Goal: Task Accomplishment & Management: Manage account settings

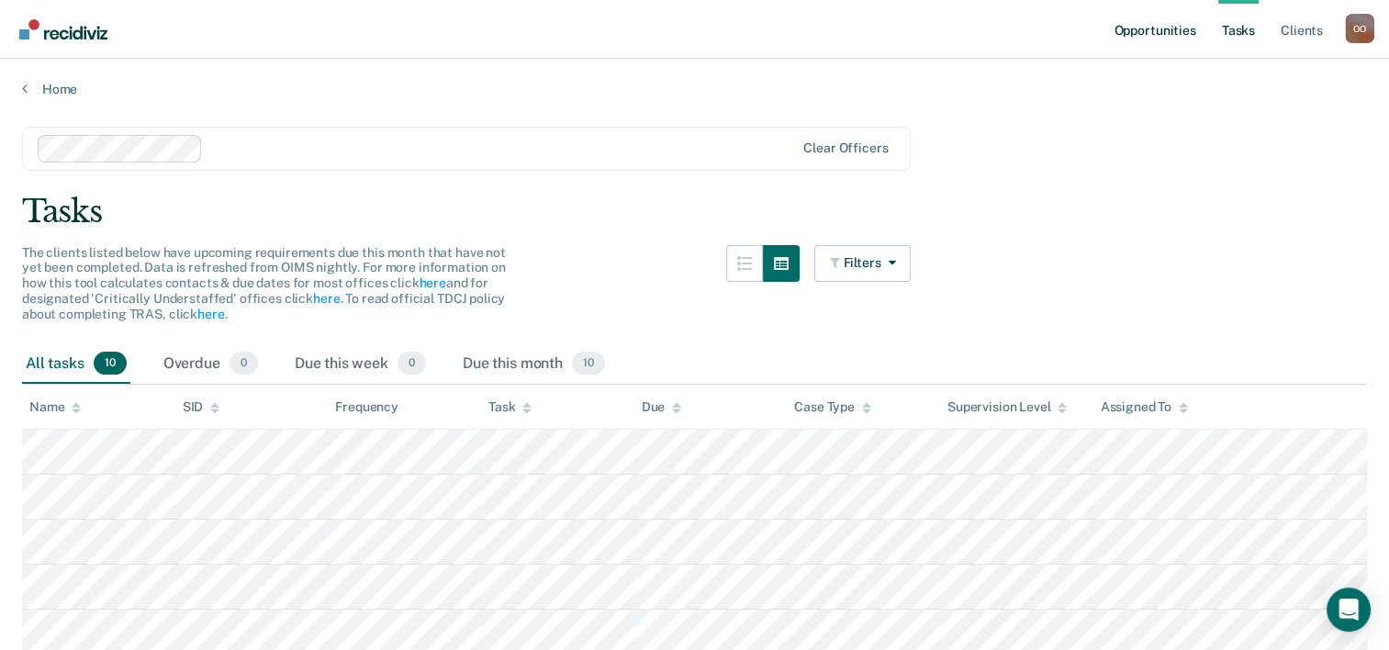
click at [1132, 25] on link "Opportunities" at bounding box center [1154, 29] width 89 height 59
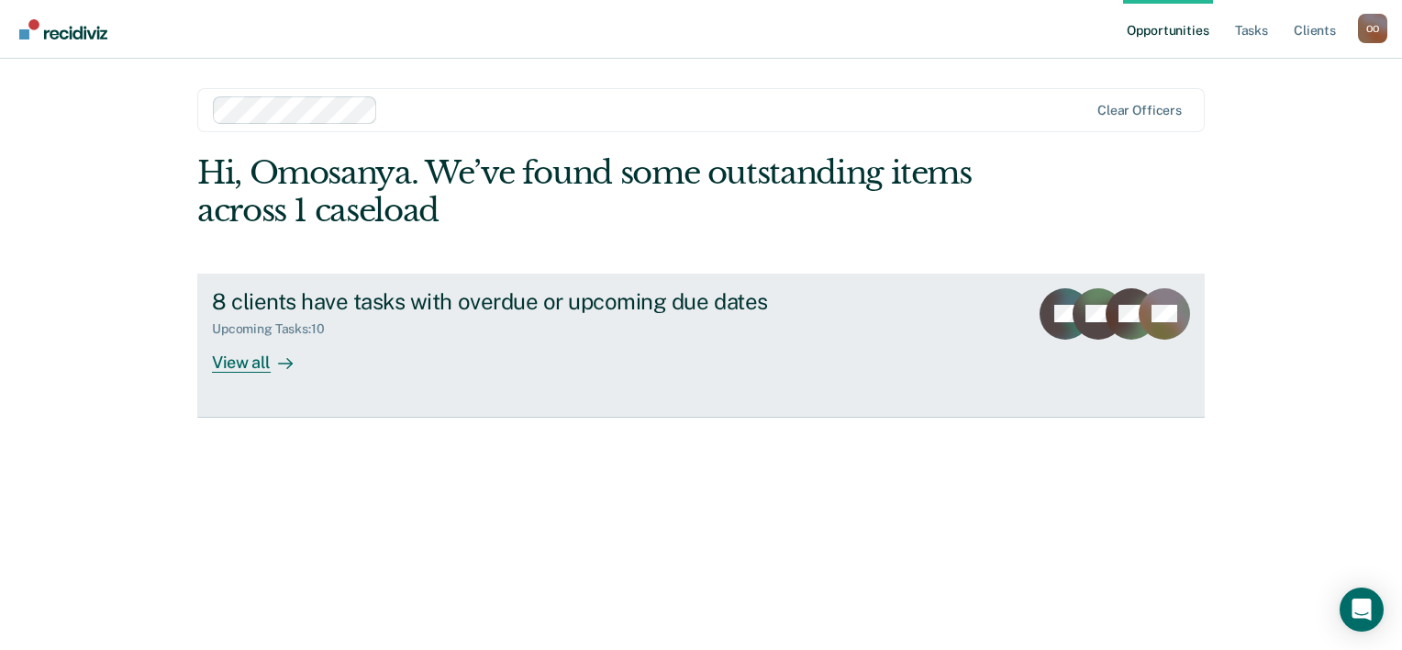
click at [303, 296] on div "8 clients have tasks with overdue or upcoming due dates" at bounding box center [534, 301] width 644 height 27
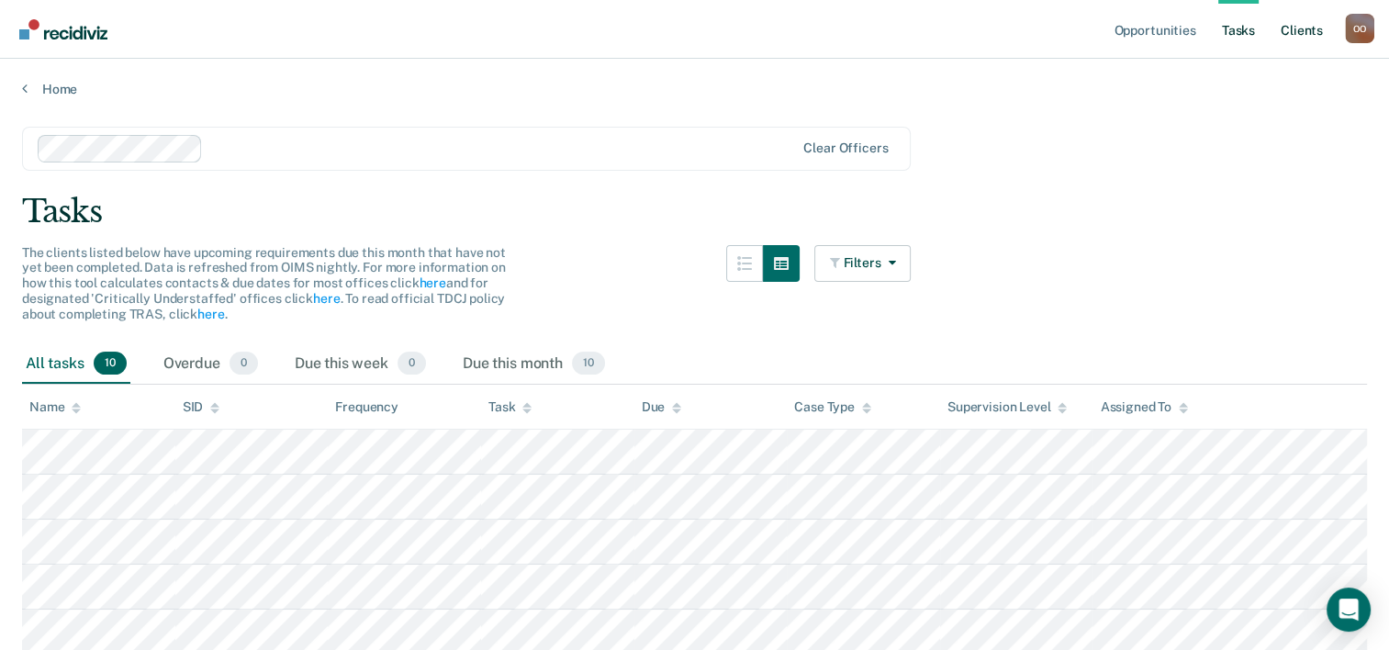
click at [1301, 29] on link "Client s" at bounding box center [1302, 29] width 50 height 59
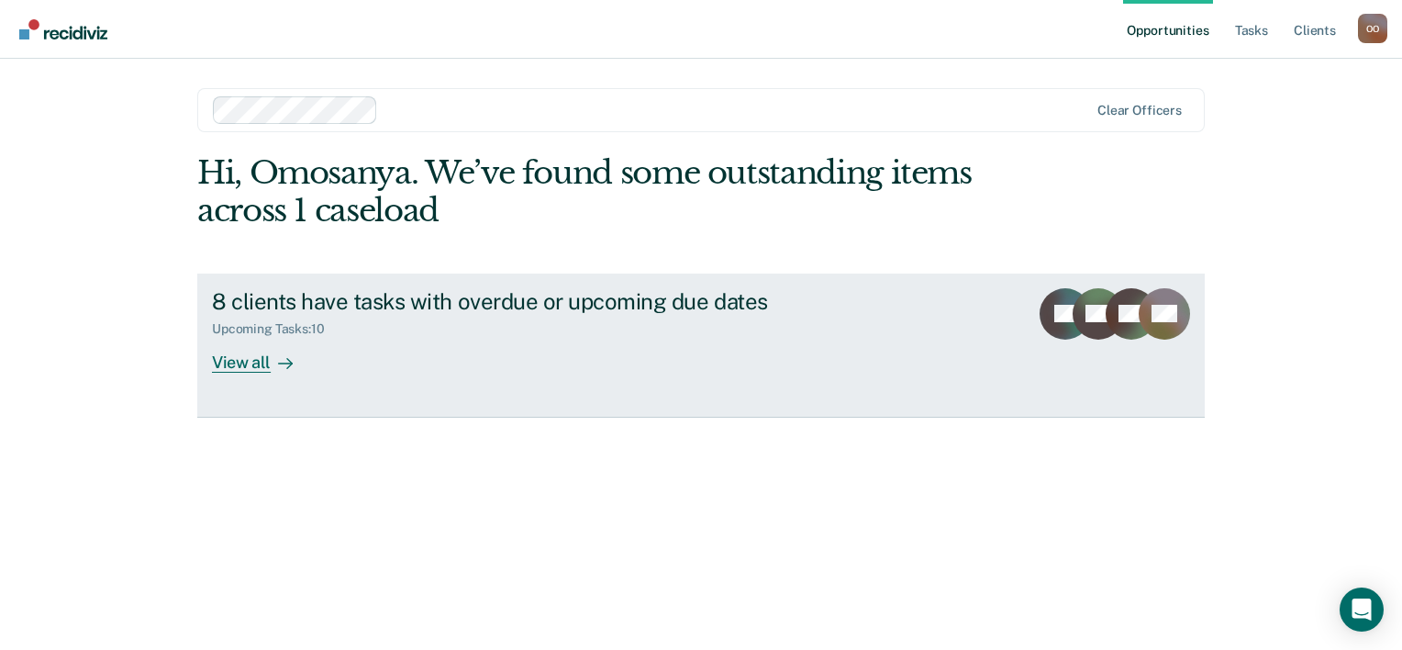
click at [243, 367] on div "View all" at bounding box center [263, 355] width 103 height 36
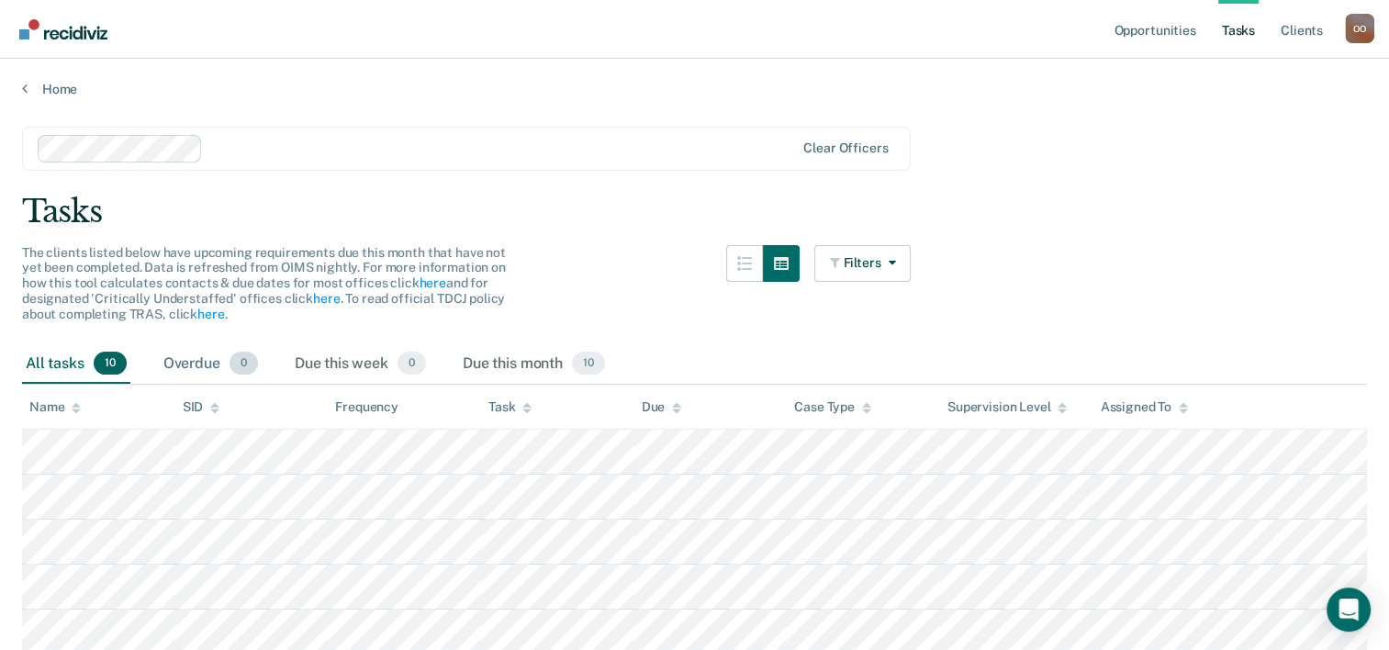
click at [235, 363] on span "0" at bounding box center [243, 364] width 28 height 24
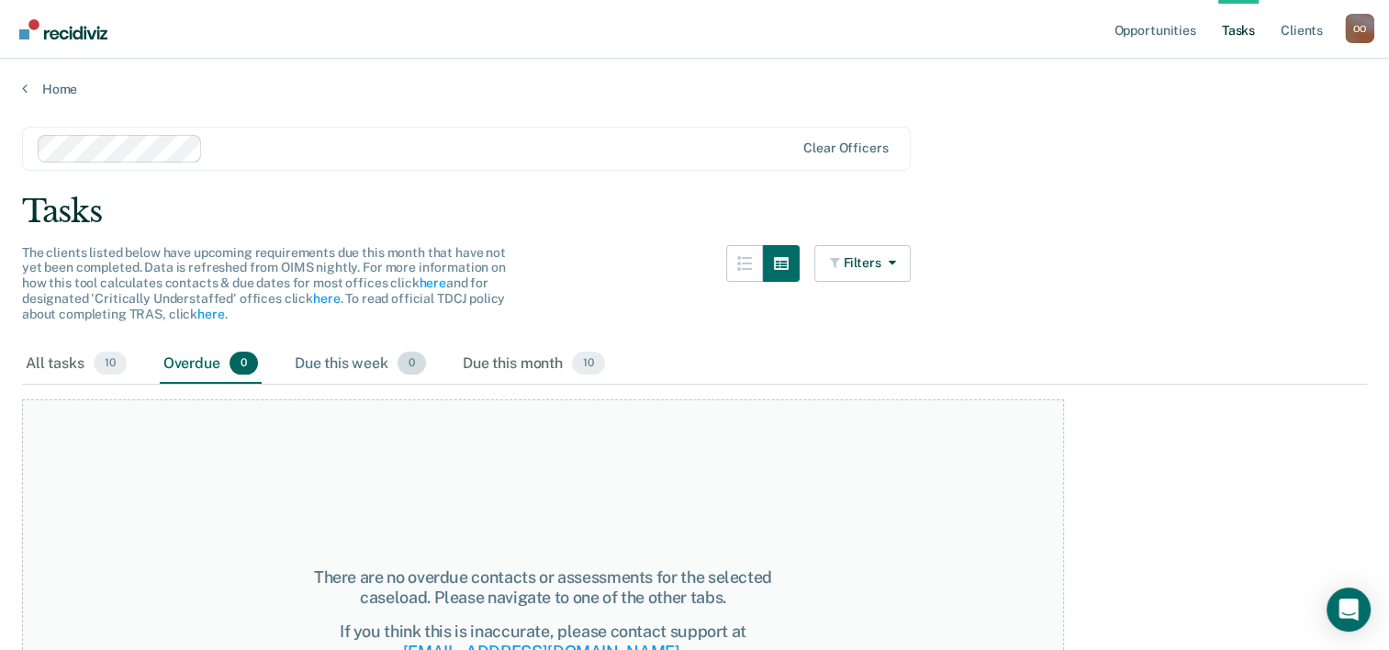
click at [320, 357] on div "Due this week 0" at bounding box center [360, 364] width 139 height 40
click at [503, 357] on div "Due this month 10" at bounding box center [534, 364] width 150 height 40
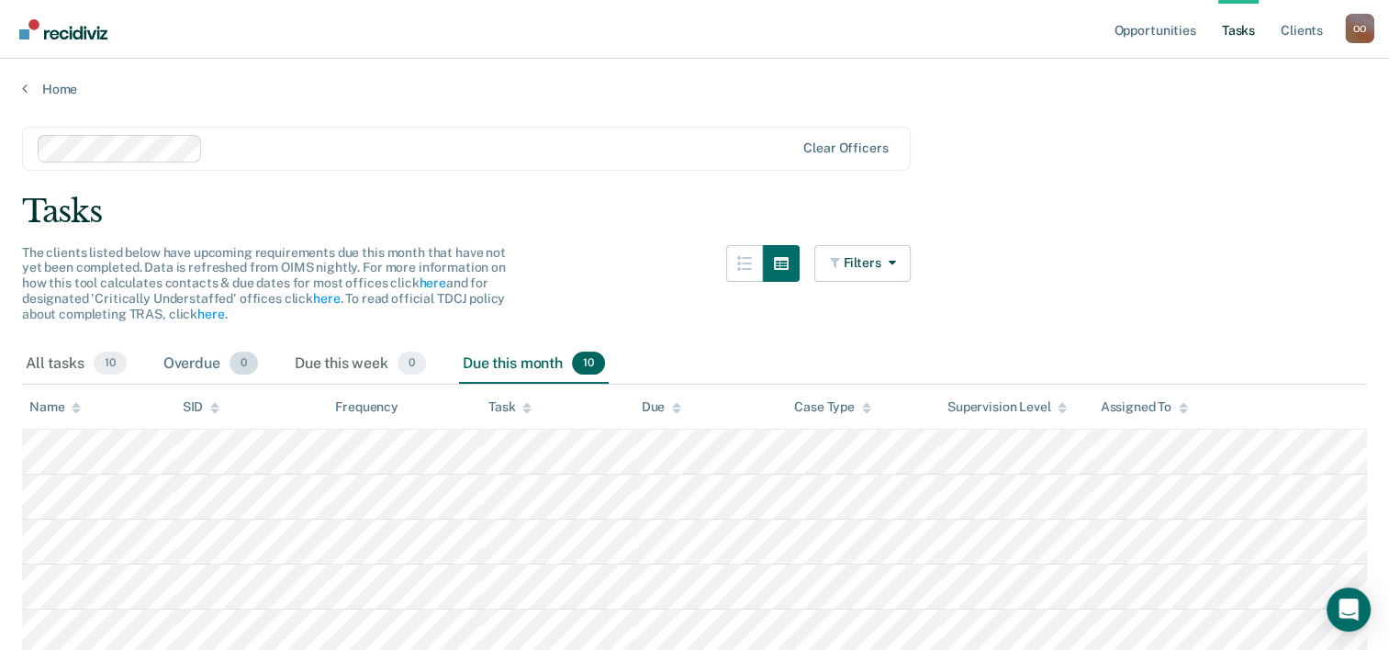
click at [220, 360] on div "Overdue 0" at bounding box center [211, 364] width 102 height 40
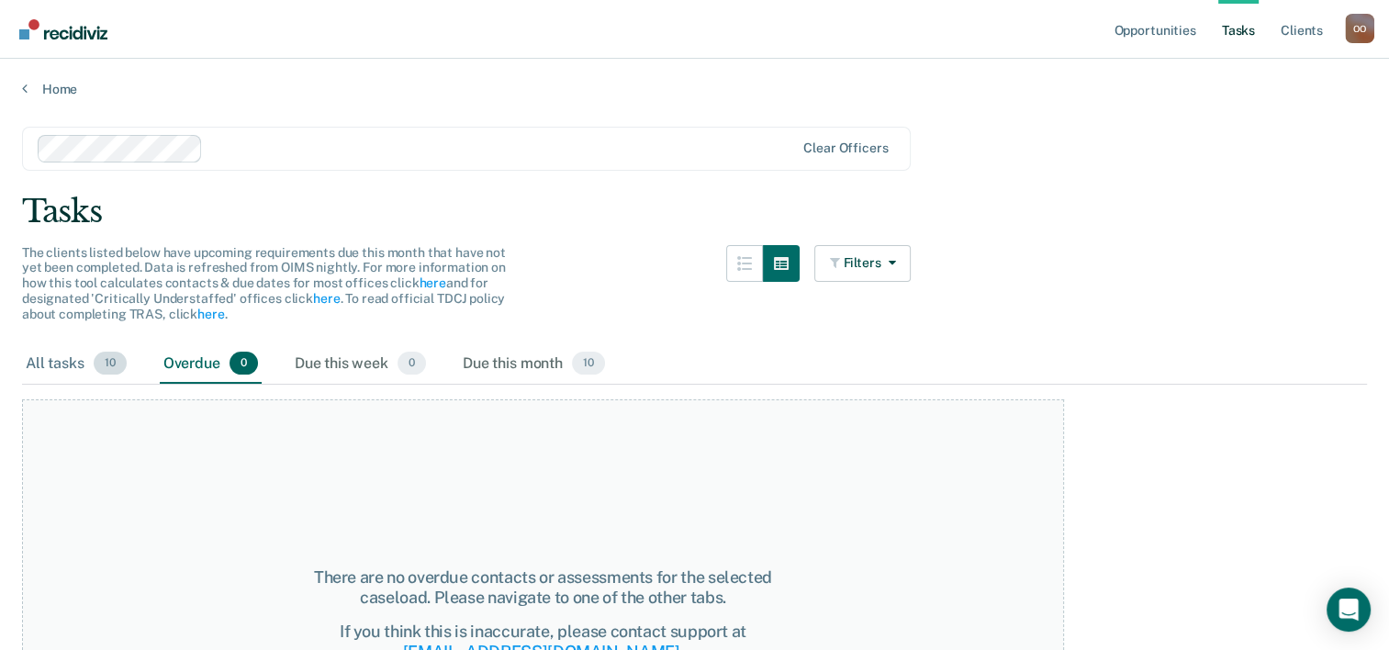
click at [69, 362] on div "All tasks 10" at bounding box center [76, 364] width 108 height 40
